Goal: Information Seeking & Learning: Learn about a topic

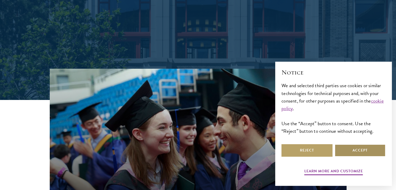
click at [359, 149] on button "Accept" at bounding box center [359, 150] width 51 height 12
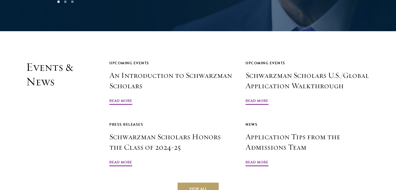
scroll to position [1181, 0]
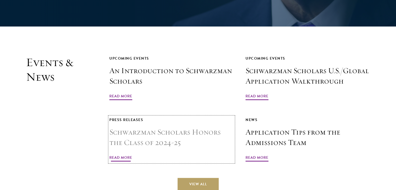
click at [183, 127] on h3 "Schwarzman Scholars Honors the Class of 2024-25" at bounding box center [171, 137] width 124 height 21
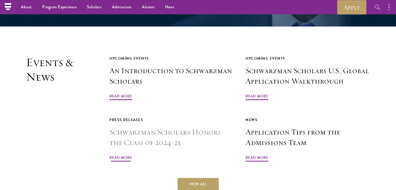
scroll to position [1181, 0]
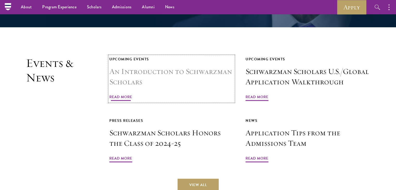
click at [200, 66] on h3 "An Introduction to Schwarzman Scholars" at bounding box center [171, 76] width 124 height 21
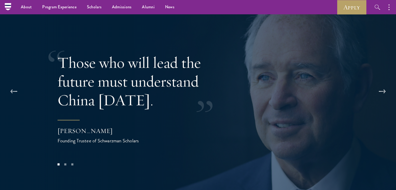
scroll to position [1009, 0]
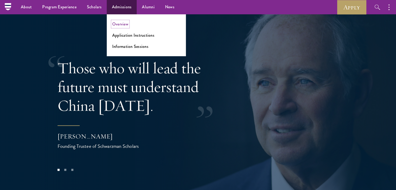
click at [119, 24] on link "Overview" at bounding box center [120, 24] width 16 height 6
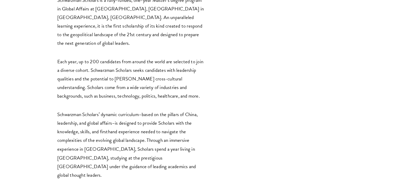
scroll to position [865, 0]
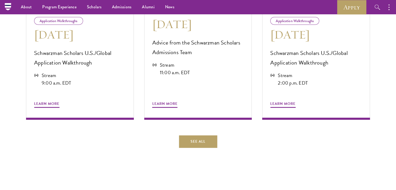
scroll to position [275, 0]
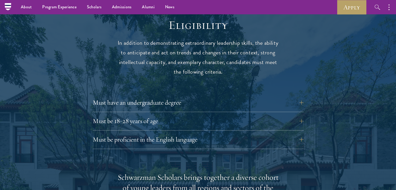
scroll to position [677, 0]
click at [199, 97] on button "Must have an undergraduate degree" at bounding box center [202, 103] width 211 height 12
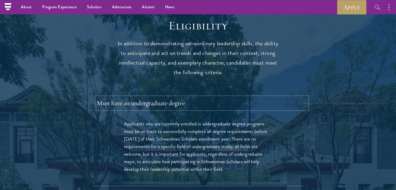
click at [199, 97] on button "Must have an undergraduate degree" at bounding box center [202, 103] width 211 height 12
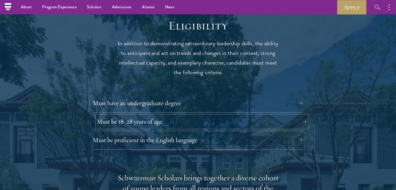
click at [180, 115] on button "Must be 18-28 years of age" at bounding box center [202, 121] width 211 height 12
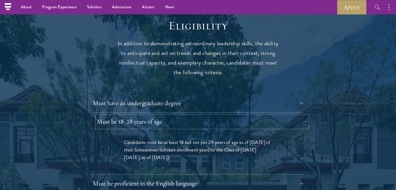
click at [180, 115] on button "Must be 18-28 years of age" at bounding box center [202, 121] width 211 height 12
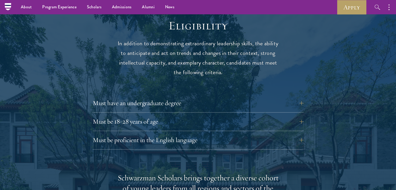
click at [182, 136] on div "Must be proficient in the English language Applicants must demonstrate strong E…" at bounding box center [198, 142] width 211 height 16
click at [185, 134] on button "Must be proficient in the English language" at bounding box center [202, 140] width 211 height 12
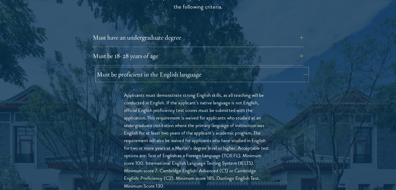
scroll to position [745, 0]
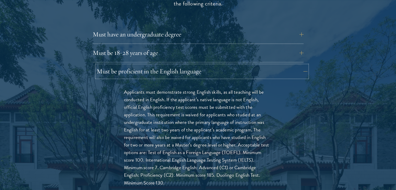
click at [217, 65] on button "Must be proficient in the English language" at bounding box center [202, 71] width 211 height 12
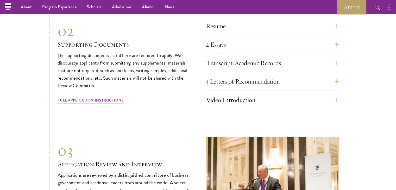
scroll to position [1795, 0]
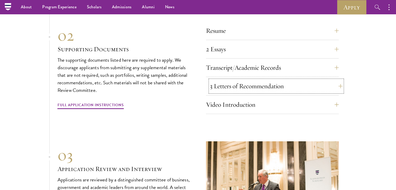
click at [289, 85] on button "3 Letters of Recommendation" at bounding box center [276, 86] width 133 height 12
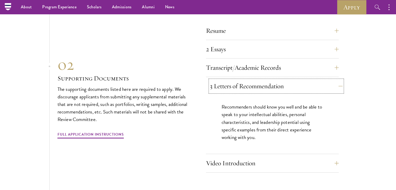
click at [289, 85] on button "3 Letters of Recommendation" at bounding box center [276, 86] width 133 height 12
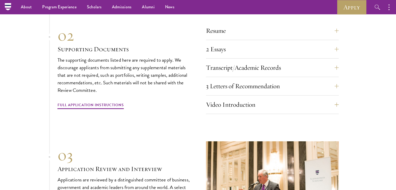
click at [268, 36] on div "Resume A current version of your resume or CV (maximum 2 pages)." at bounding box center [272, 32] width 133 height 16
click at [269, 33] on button "Resume" at bounding box center [276, 30] width 133 height 12
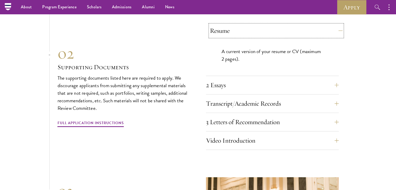
click at [269, 33] on button "Resume" at bounding box center [276, 30] width 133 height 12
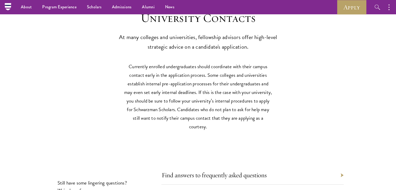
scroll to position [2420, 0]
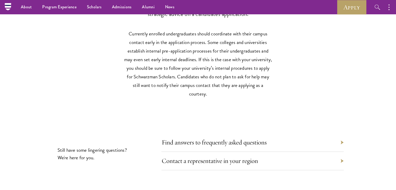
click at [305, 144] on div "Find answers to frequently asked questions" at bounding box center [252, 142] width 182 height 18
click at [271, 141] on div "Find answers to frequently asked questions" at bounding box center [252, 142] width 182 height 18
click at [264, 139] on link "Find answers to frequently asked questions" at bounding box center [217, 142] width 105 height 8
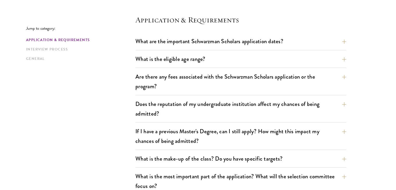
click at [238, 49] on div "What are the important Schwarzman Scholars application dates? Applicants who ho…" at bounding box center [240, 42] width 211 height 15
click at [235, 45] on button "What are the important Schwarzman Scholars application dates?" at bounding box center [244, 41] width 211 height 12
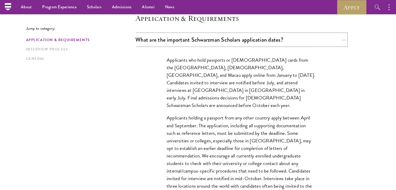
scroll to position [141, 0]
click at [300, 36] on button "What are the important Schwarzman Scholars application dates?" at bounding box center [244, 40] width 211 height 12
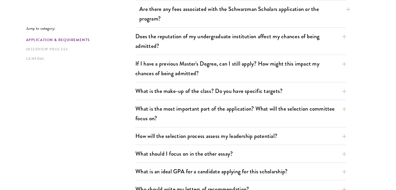
scroll to position [243, 0]
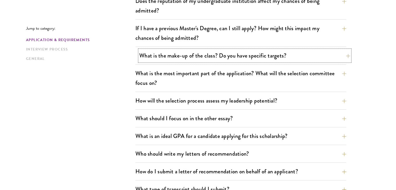
click at [271, 56] on button "What is the make-up of the class? Do you have specific targets?" at bounding box center [244, 56] width 211 height 12
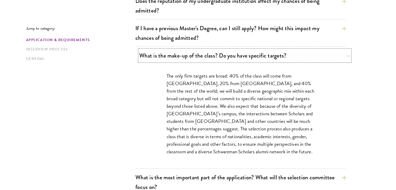
click at [291, 56] on button "What is the make-up of the class? Do you have specific targets?" at bounding box center [244, 56] width 211 height 12
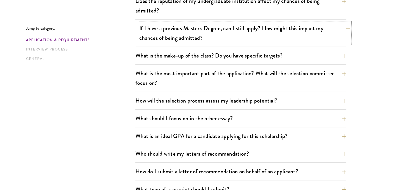
click at [280, 32] on button "If I have a previous Master's Degree, can I still apply? How might this impact …" at bounding box center [244, 32] width 211 height 21
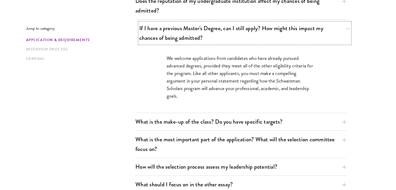
click at [280, 32] on button "If I have a previous Master's Degree, can I still apply? How might this impact …" at bounding box center [244, 32] width 211 height 21
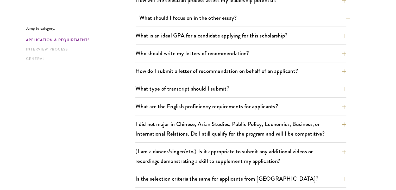
scroll to position [343, 0]
click at [228, 37] on button "What is an ideal GPA for a candidate applying for this scholarship?" at bounding box center [244, 35] width 211 height 12
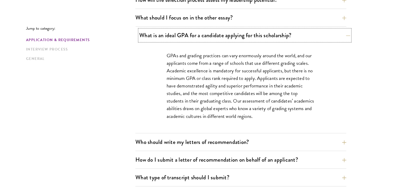
click at [228, 37] on button "What is an ideal GPA for a candidate applying for this scholarship?" at bounding box center [244, 35] width 211 height 12
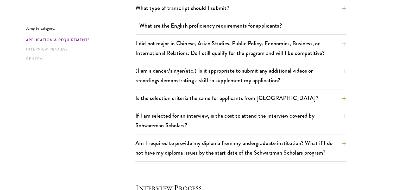
scroll to position [424, 0]
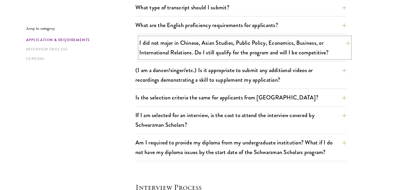
click at [225, 53] on button "I did not major in Chinese, Asian Studies, Public Policy, Economics, Business, …" at bounding box center [244, 47] width 211 height 21
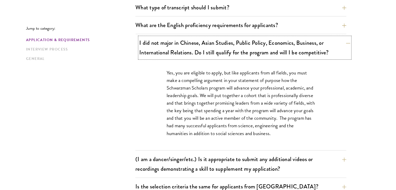
click at [225, 53] on button "I did not major in Chinese, Asian Studies, Public Policy, Economics, Business, …" at bounding box center [244, 47] width 211 height 21
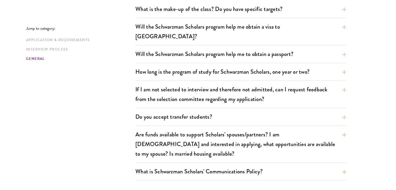
scroll to position [789, 0]
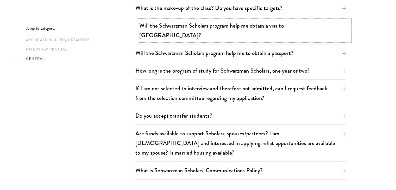
click at [227, 28] on button "Will the Schwarzman Scholars program help me obtain a visa to China?" at bounding box center [244, 30] width 211 height 21
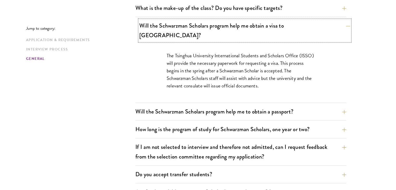
click at [227, 27] on button "Will the Schwarzman Scholars program help me obtain a visa to China?" at bounding box center [244, 30] width 211 height 21
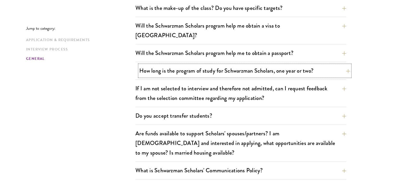
click at [232, 65] on button "How long is the program of study for Schwarzman Scholars, one year or two?" at bounding box center [244, 71] width 211 height 12
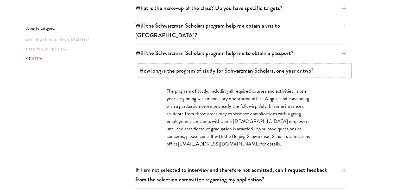
click at [309, 65] on button "How long is the program of study for Schwarzman Scholars, one year or two?" at bounding box center [244, 71] width 211 height 12
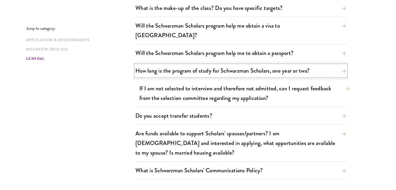
scroll to position [802, 0]
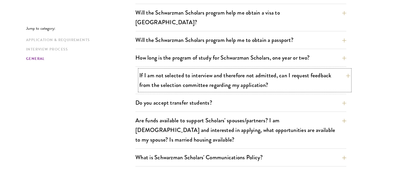
click at [292, 71] on button "If I am not selected to interview and therefore not admitted, can I request fee…" at bounding box center [244, 79] width 211 height 21
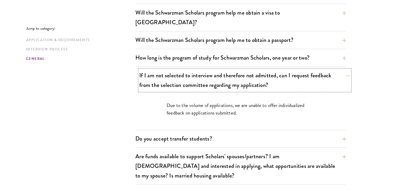
click at [292, 71] on button "If I am not selected to interview and therefore not admitted, can I request fee…" at bounding box center [244, 79] width 211 height 21
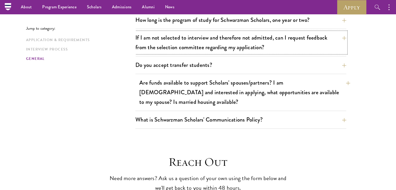
scroll to position [839, 0]
click at [257, 81] on button "Are funds available to support Scholars' spouses/partners? I am married and int…" at bounding box center [244, 92] width 211 height 31
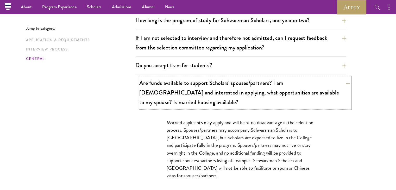
click at [256, 84] on button "Are funds available to support Scholars' spouses/partners? I am married and int…" at bounding box center [244, 92] width 211 height 31
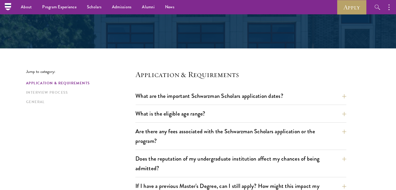
scroll to position [71, 0]
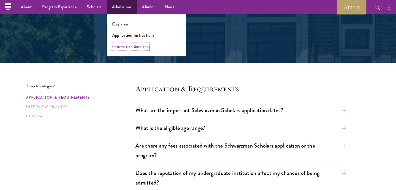
click at [130, 48] on link "Information Sessions" at bounding box center [130, 46] width 36 height 6
